Goal: Information Seeking & Learning: Compare options

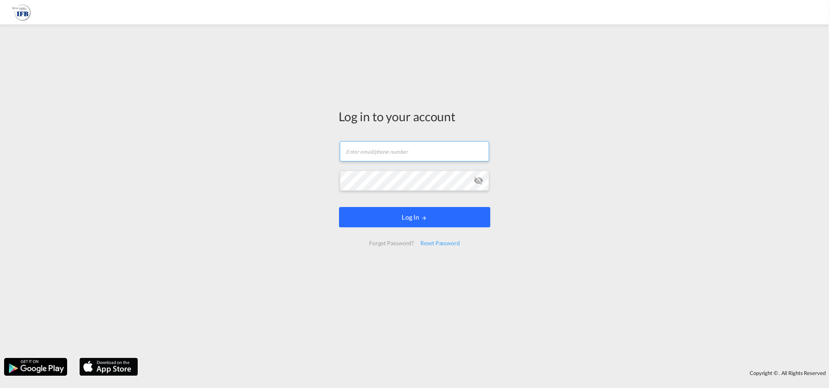
type input "[PERSON_NAME][EMAIL_ADDRESS][DOMAIN_NAME]"
click at [367, 218] on button "Log In" at bounding box center [414, 217] width 151 height 20
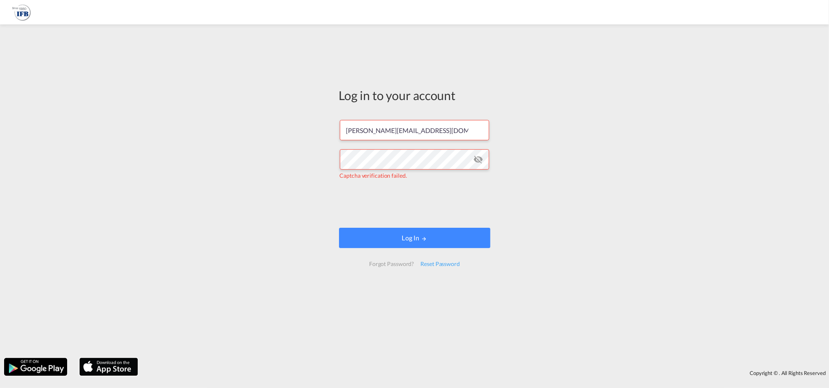
click at [475, 160] on md-icon "icon-eye-off" at bounding box center [479, 160] width 10 height 10
click at [671, 146] on div "Log in to your account [PERSON_NAME][EMAIL_ADDRESS][DOMAIN_NAME] Captcha verifi…" at bounding box center [414, 191] width 829 height 326
click at [394, 244] on button "Log In" at bounding box center [414, 238] width 151 height 20
